Goal: Ask a question

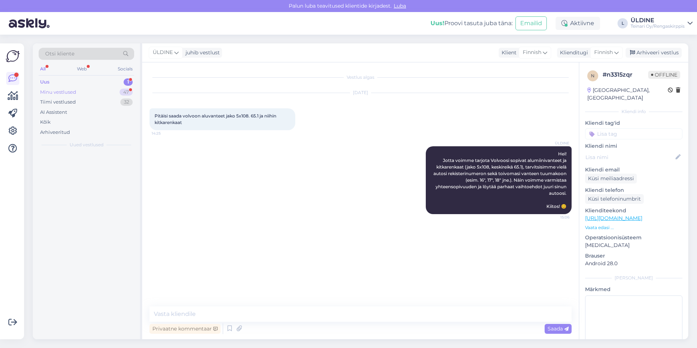
click at [68, 90] on div "Minu vestlused" at bounding box center [58, 92] width 36 height 7
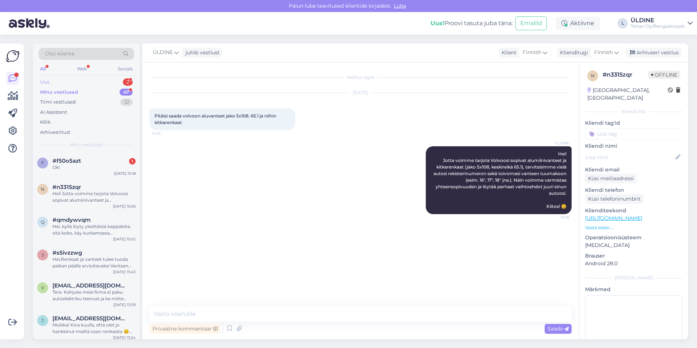
click at [71, 82] on div "Uus 2" at bounding box center [87, 82] width 96 height 10
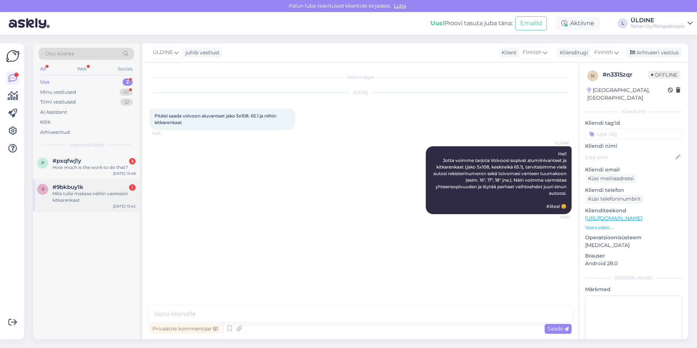
click at [86, 201] on div "Mitä tulisi maksaa näihin vanteisiin kitkarenkaat" at bounding box center [93, 196] width 83 height 13
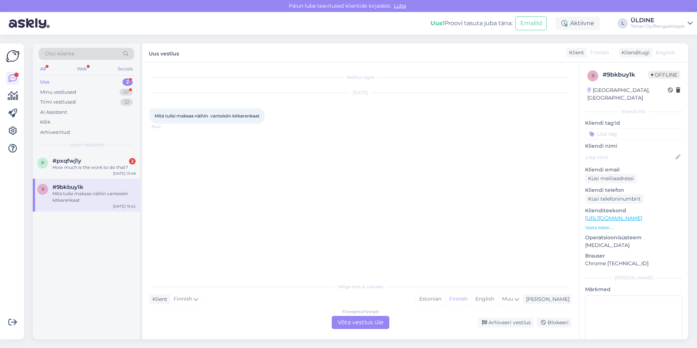
click at [376, 324] on div "Finnish to Finnish Võta vestlus üle" at bounding box center [361, 322] width 58 height 13
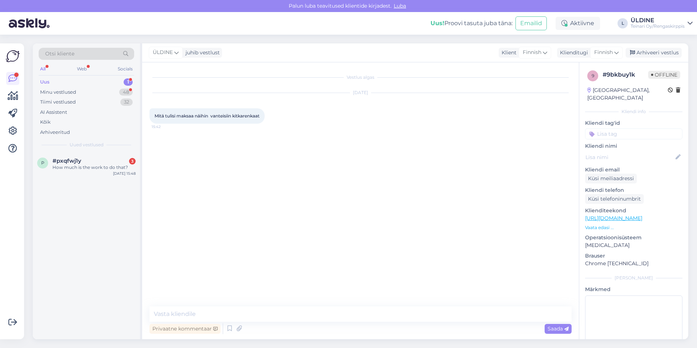
click at [633, 215] on link "[URL][DOMAIN_NAME]" at bounding box center [613, 218] width 57 height 7
click at [196, 316] on textarea at bounding box center [360, 313] width 422 height 15
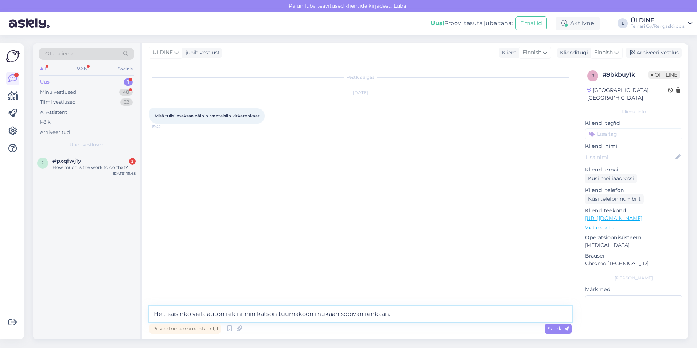
type textarea "Hei, saisinko vielä auton rek nr niin katson tuumakoon mukaan sopivan renkaan."
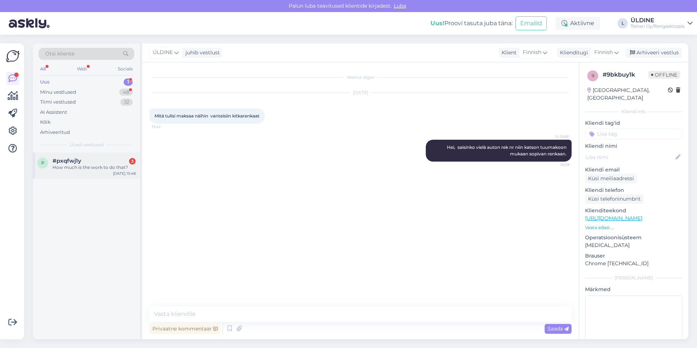
click at [107, 168] on div "How much is the work to do that?" at bounding box center [93, 167] width 83 height 7
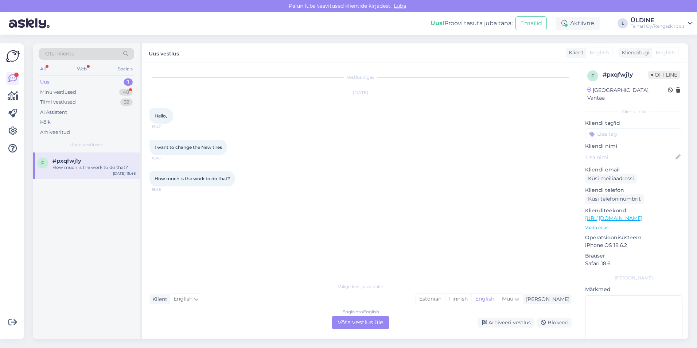
click at [376, 324] on div "English to English Võta vestlus üle" at bounding box center [361, 322] width 58 height 13
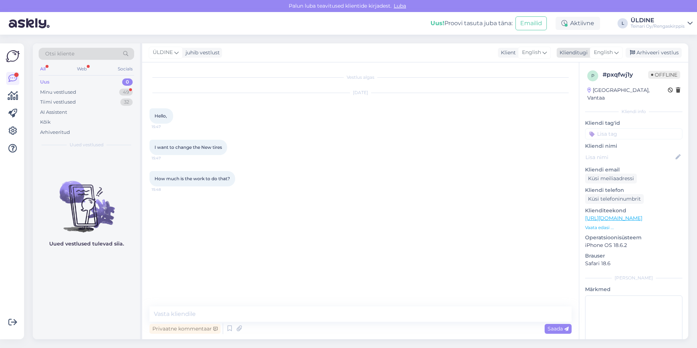
click at [619, 53] on icon at bounding box center [616, 52] width 4 height 8
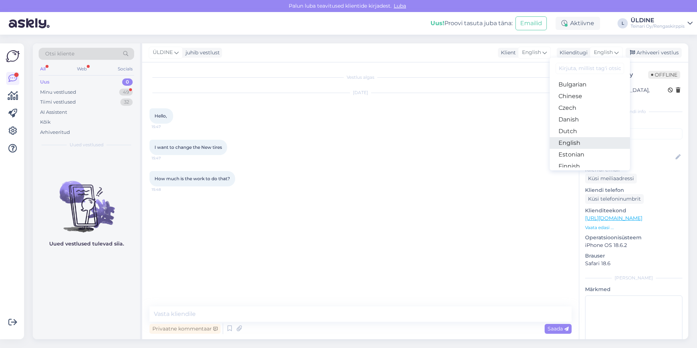
scroll to position [36, 0]
drag, startPoint x: 581, startPoint y: 148, endPoint x: 577, endPoint y: 148, distance: 4.4
click at [581, 148] on link "Finnish" at bounding box center [590, 154] width 80 height 12
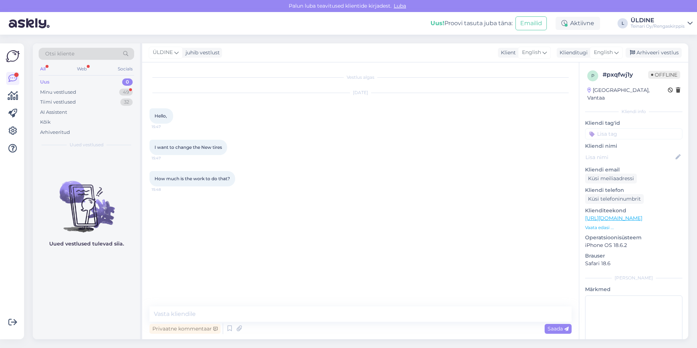
click at [510, 166] on div "How much is the work to do that? 15:48" at bounding box center [360, 178] width 422 height 31
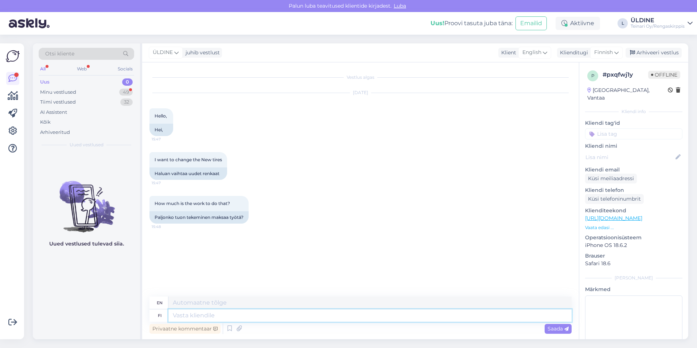
click at [253, 319] on textarea at bounding box center [369, 315] width 403 height 12
type textarea "Hei,"
type textarea "Hello,"
type textarea "Hei, renastyöt"
type textarea "Hey, renascence work"
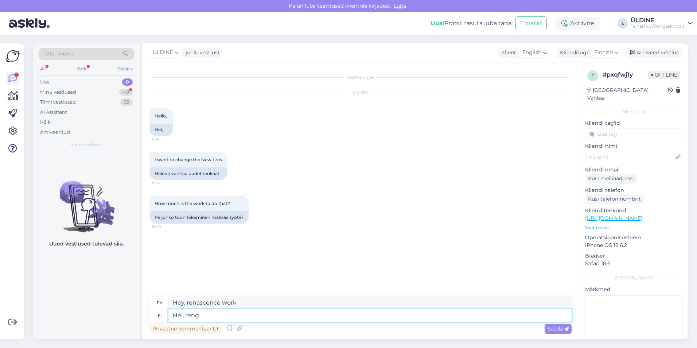
type textarea "Hei, renga"
type textarea "Hi, Ren"
type textarea "Hei, rengastyöt"
type textarea "Hello, tire work"
type textarea "Hei, rengastä"
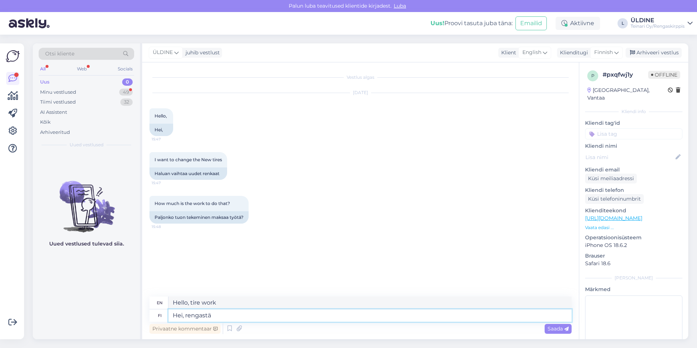
type textarea "Hello, tire"
type textarea "Hei, rengastäit"
type textarea "Hey, tires!"
type textarea "Hei, rengastäiteen"
type textarea "Hello, tire artist"
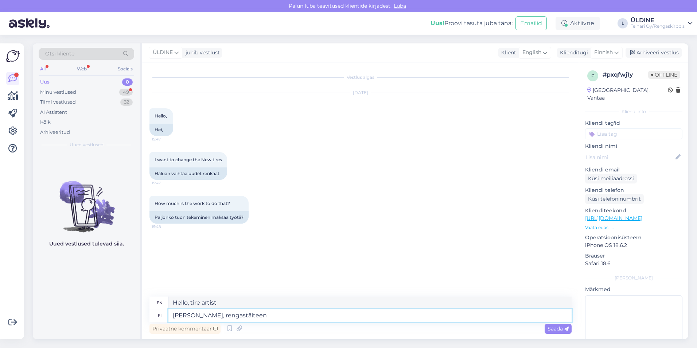
drag, startPoint x: 233, startPoint y: 315, endPoint x: 172, endPoint y: 316, distance: 60.5
click at [172, 316] on textarea "Hei, rengastäiteen" at bounding box center [369, 315] width 403 height 12
paste textarea "Hei! Rengastöiden hinta riippuu vanteen tuumakoosta, joten jotta voimme antaa s…"
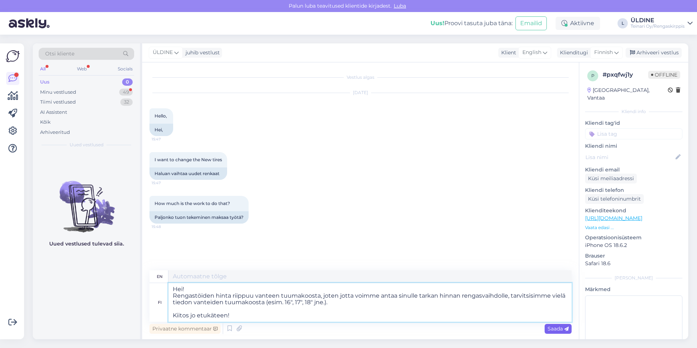
type textarea "Hei! Rengastöiden hinta riippuu vanteen tuumakoosta, joten jotta voimme antaa s…"
click at [549, 327] on span "Saada" at bounding box center [558, 328] width 21 height 7
type textarea "Hi! The price of tire work depends on the inch size of the rim, so in order for…"
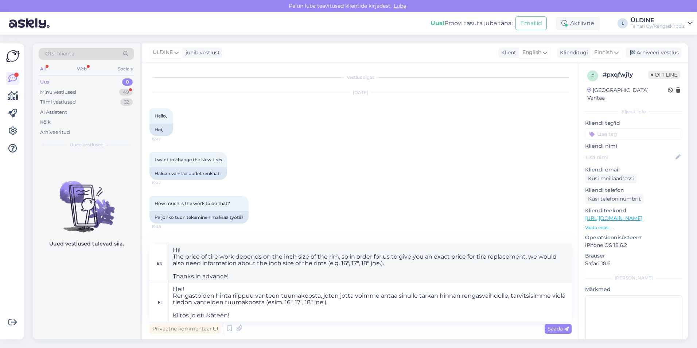
drag, startPoint x: 98, startPoint y: 300, endPoint x: 145, endPoint y: 219, distance: 93.7
click at [98, 299] on div "Uued vestlused tulevad siia." at bounding box center [86, 245] width 107 height 187
click at [72, 90] on div "Minu vestlused" at bounding box center [58, 92] width 36 height 7
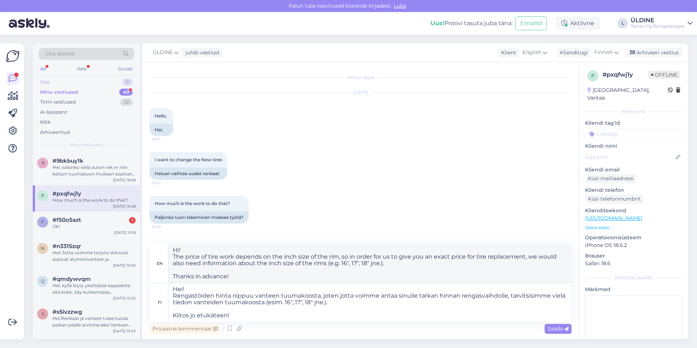
click at [54, 81] on div "Uus 0" at bounding box center [87, 82] width 96 height 10
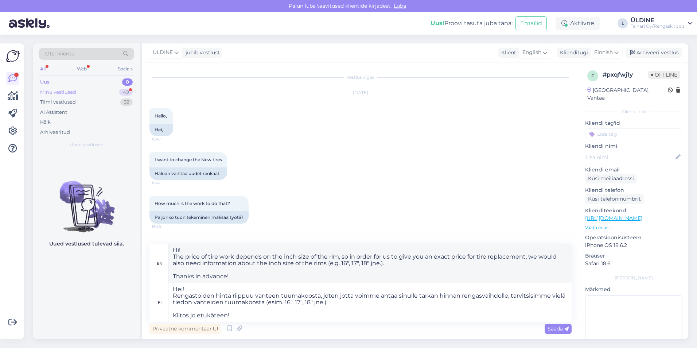
click at [83, 95] on div "Minu vestlused 49" at bounding box center [87, 92] width 96 height 10
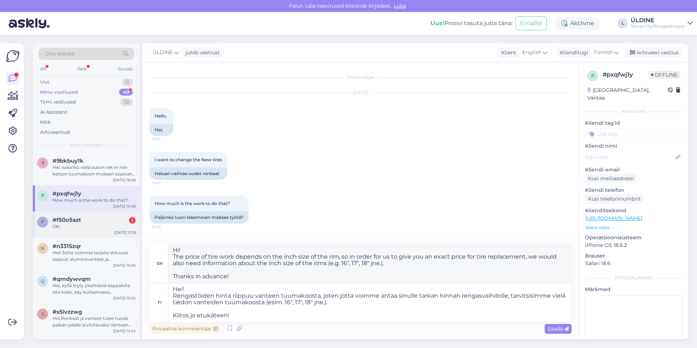
click at [111, 229] on div "Ok!" at bounding box center [93, 226] width 83 height 7
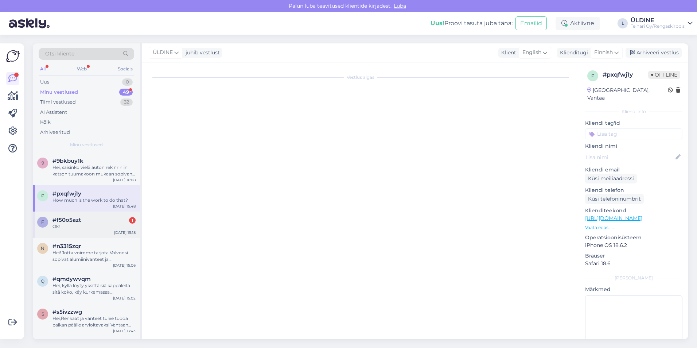
scroll to position [19, 0]
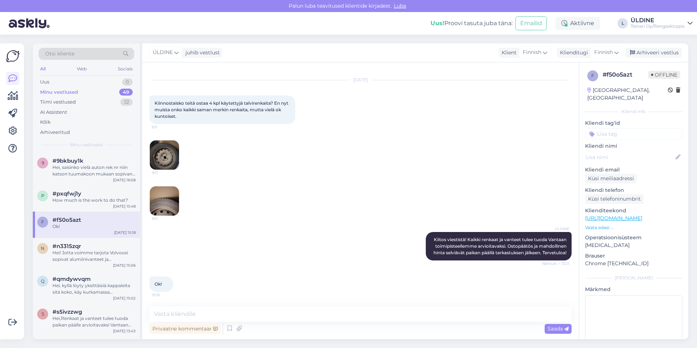
click at [342, 260] on div "ÜLDINE Kiitos viestistä! Kaikki renkaat ja vanteet tulee tuoda Vantaan toimipis…" at bounding box center [360, 246] width 422 height 44
click at [85, 174] on div "Hei, saisinko vielä auton rek nr niin katson tuumakoon mukaan sopivan renkaan." at bounding box center [93, 170] width 83 height 13
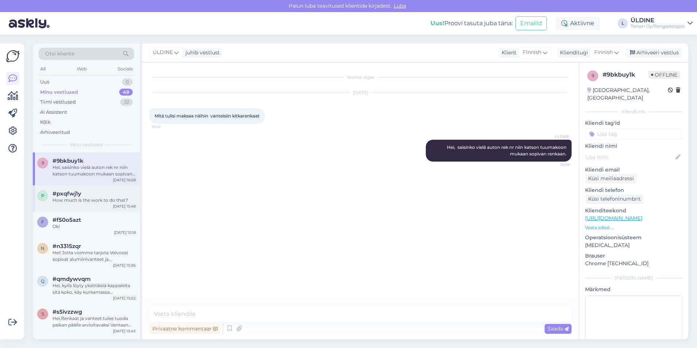
click at [86, 198] on div "How much is the work to do that?" at bounding box center [93, 200] width 83 height 7
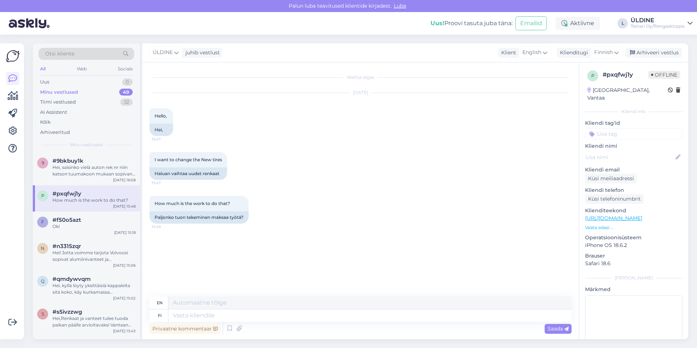
click at [72, 91] on div "Minu vestlused" at bounding box center [59, 92] width 38 height 7
paste textarea "Hei! Rengastöiden hinta riippuu vanteen tuumakoosta, joten jotta voimme antaa s…"
type textarea "Hei! Rengastöiden hinta riippuu vanteen tuumakoosta, joten jotta voimme antaa s…"
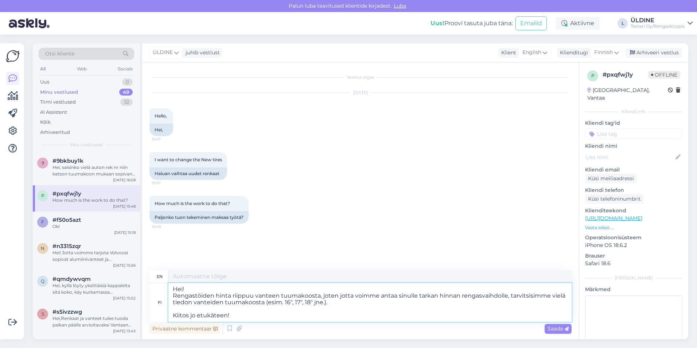
type textarea "Hi! The price of tire work depends on the inch size of the rim, so in order for…"
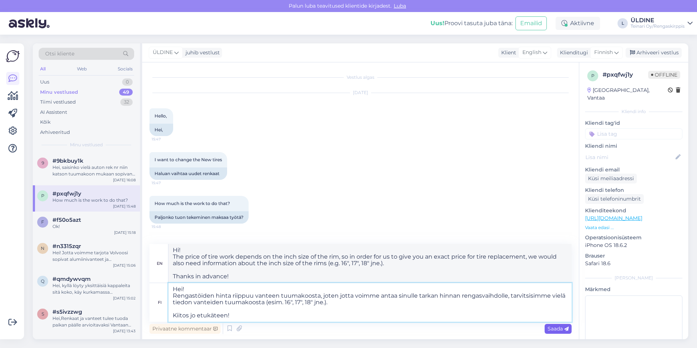
type textarea "Hei! Rengastöiden hinta riippuu vanteen tuumakoosta, joten jotta voimme antaa s…"
click at [556, 327] on span "Saada" at bounding box center [558, 328] width 21 height 7
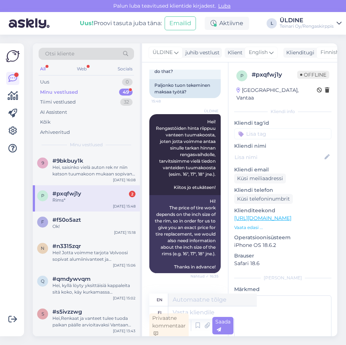
scroll to position [192, 0]
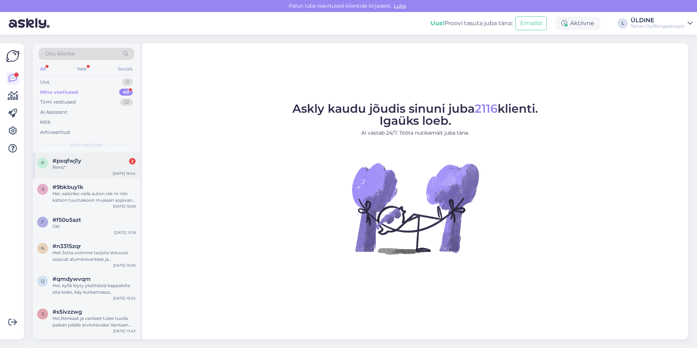
click at [99, 168] on div "Rims*" at bounding box center [93, 167] width 83 height 7
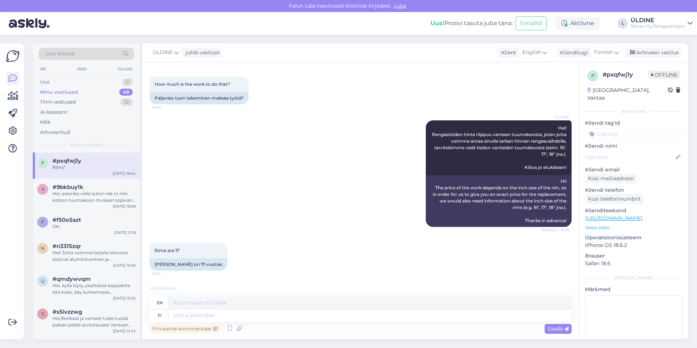
scroll to position [152, 0]
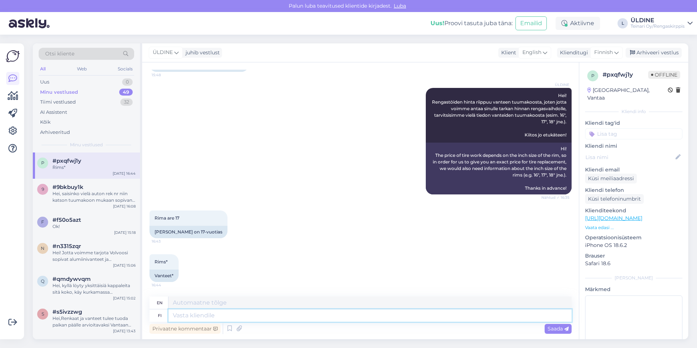
click at [222, 312] on textarea at bounding box center [369, 315] width 403 height 12
type textarea "Hei"
type textarea "Hello"
type textarea "[DATE]""
type textarea "Hello 17"
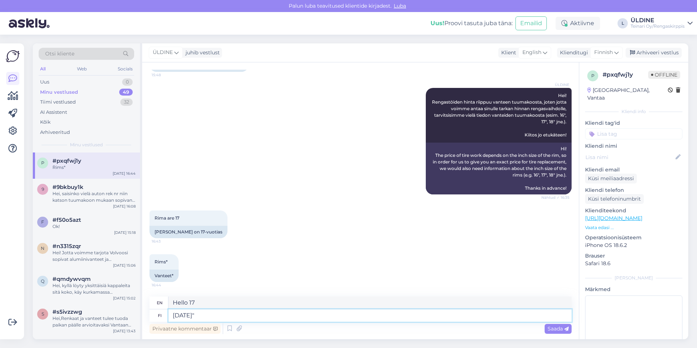
type textarea "[DATE]""
type textarea "Hello 17""
type textarea "[DATE]" rengasty"
type textarea "Hello 17" tires"
type textarea "[DATE]" rengastyöt ma"
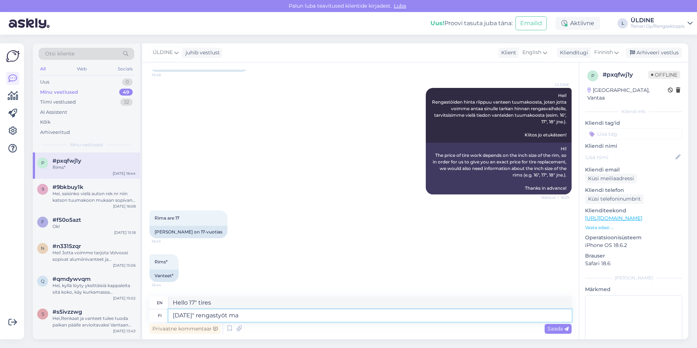
type textarea "Hello 17" tire work"
type textarea "[DATE]" rengastyöt maksa 1"
type textarea "Hi 17" tire work pay"
type textarea "[DATE]" rengastyöt maksa 100"
type textarea "Hi, 17" tire work costs 100"
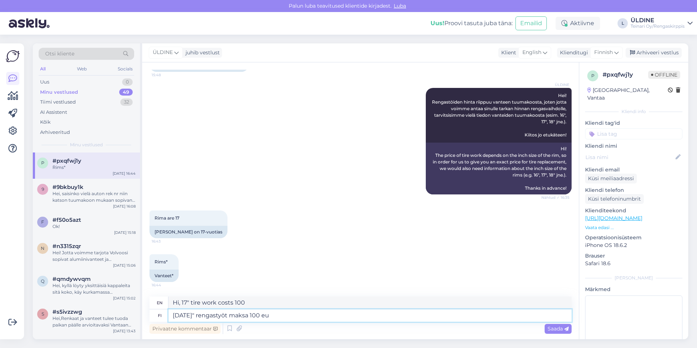
type textarea "[DATE]" rengastyöt maksa 100 eur"
type textarea "Hi, 17" tire work costs 100 eur"
type textarea "[DATE]" rengastyöt maksa 100 eur/sarja"
type textarea "Hi, 17" tire work costs 100 eur/set"
type textarea "[DATE]" rengastyöt maksa 100 eur/sarja"
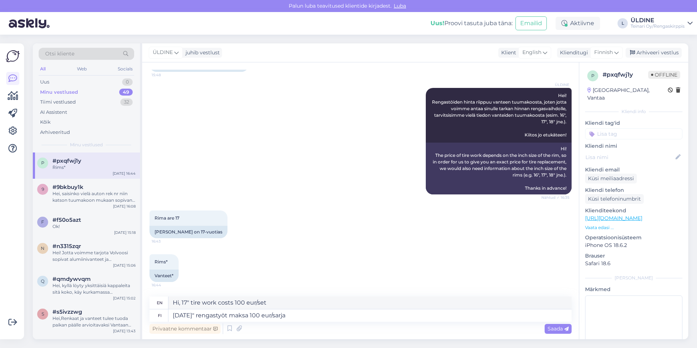
click at [440, 217] on div "Rima are 17 16:43 Rima on 17-vuotias" at bounding box center [360, 224] width 422 height 44
click at [564, 331] on span "Saada" at bounding box center [558, 328] width 21 height 7
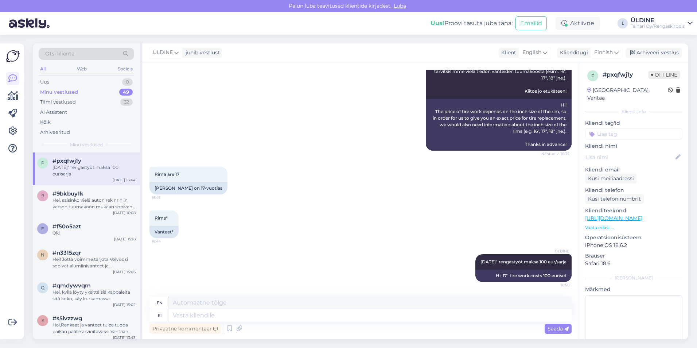
click at [377, 243] on div "Rims* 16:44 Vanteet*" at bounding box center [360, 224] width 422 height 44
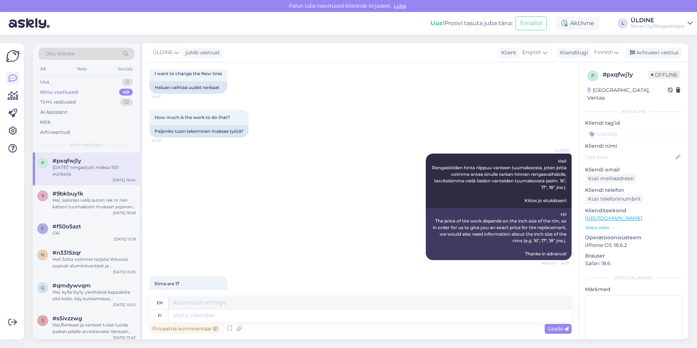
scroll to position [0, 0]
